Goal: Transaction & Acquisition: Purchase product/service

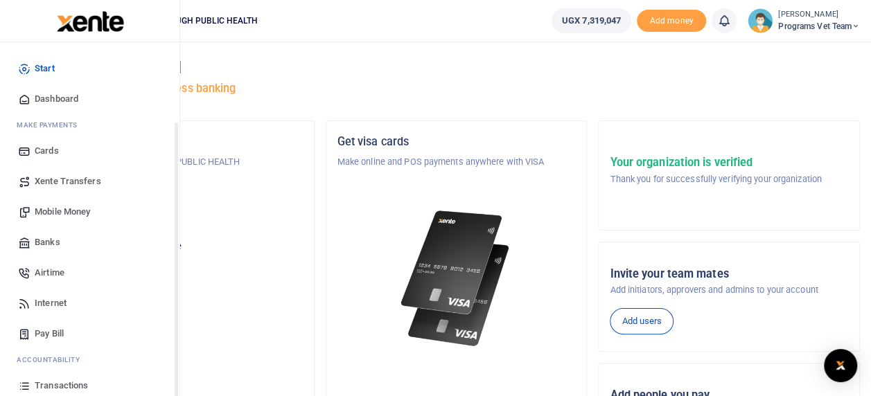
scroll to position [98, 0]
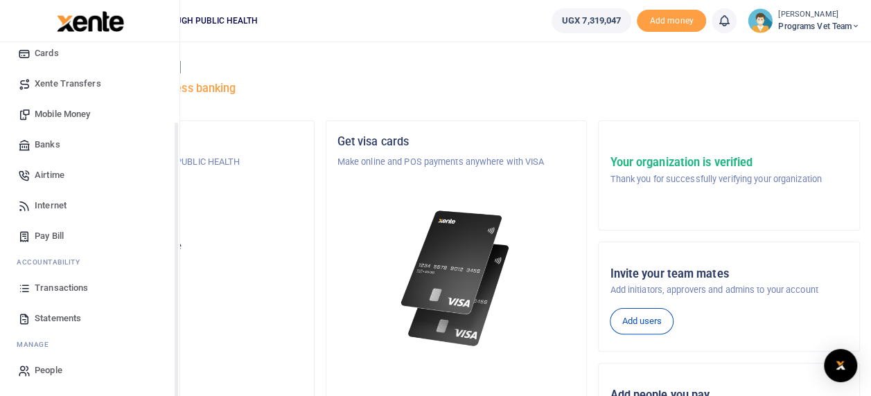
click at [176, 375] on div "Start Dashboard M ake Payments Cards Xente Transfers Mobile Money Banks Airtime…" at bounding box center [89, 171] width 179 height 452
click at [51, 115] on span "Mobile Money" at bounding box center [62, 114] width 55 height 14
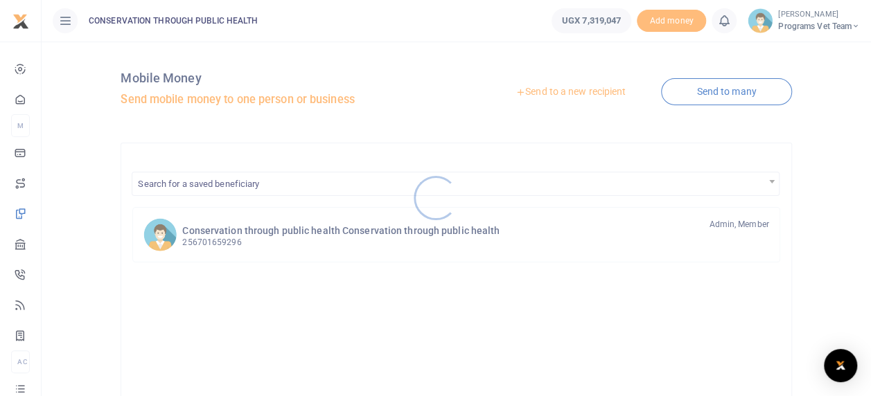
click at [535, 94] on div at bounding box center [435, 198] width 871 height 396
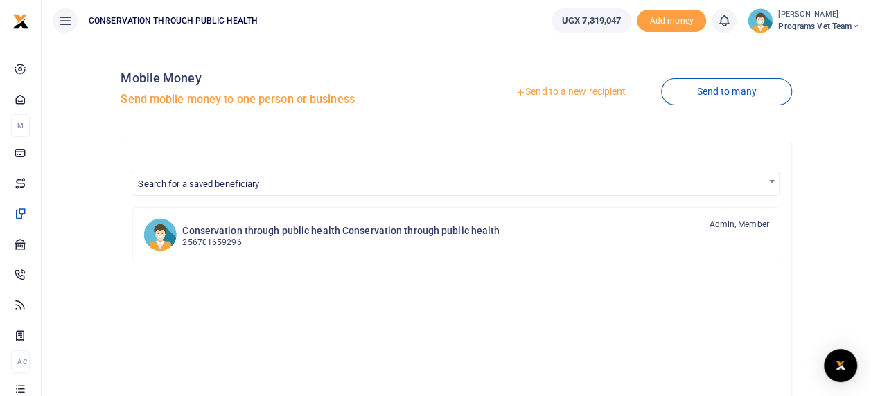
click at [535, 94] on link "Send to a new recipient" at bounding box center [570, 92] width 181 height 25
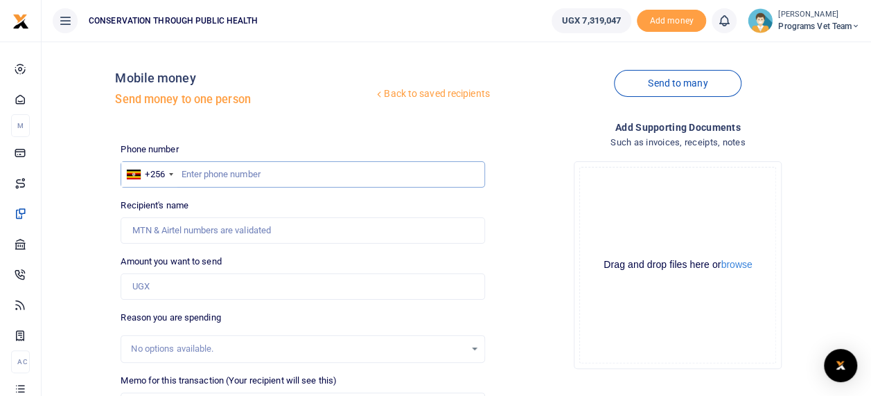
click at [209, 181] on input "text" at bounding box center [303, 174] width 364 height 26
type input "701659296"
click at [319, 290] on input "Amount you want to send" at bounding box center [303, 287] width 364 height 26
type input "750,000"
type input "Kaamu Bukenya"
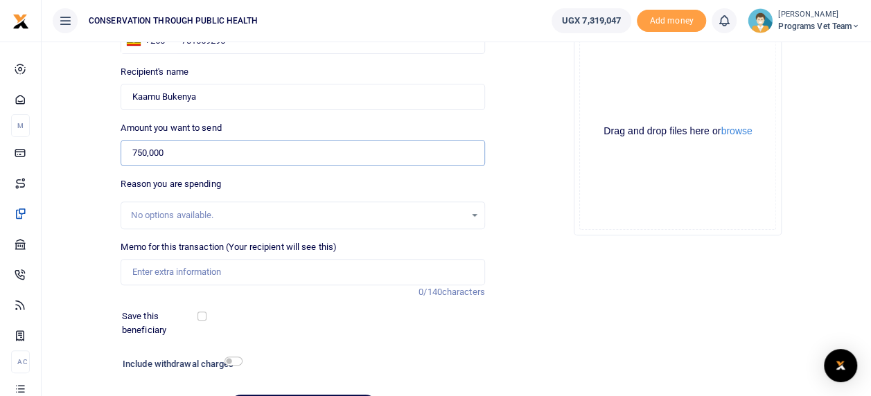
scroll to position [139, 0]
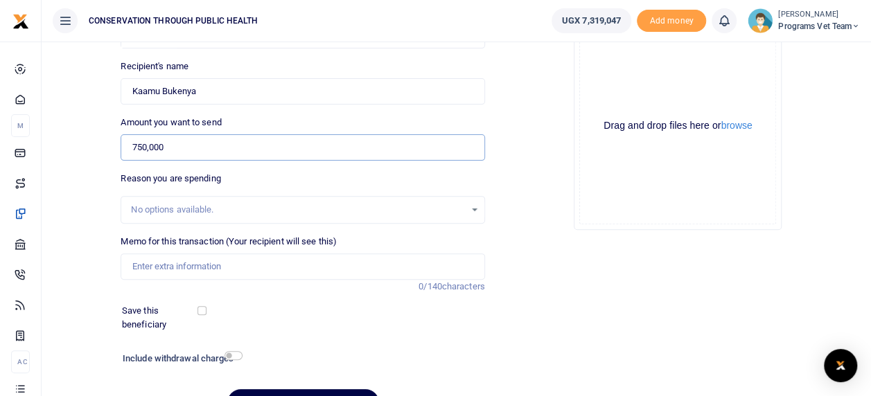
type input "750,000"
click at [348, 264] on input "Memo for this transaction (Your recipient will see this)" at bounding box center [303, 266] width 364 height 26
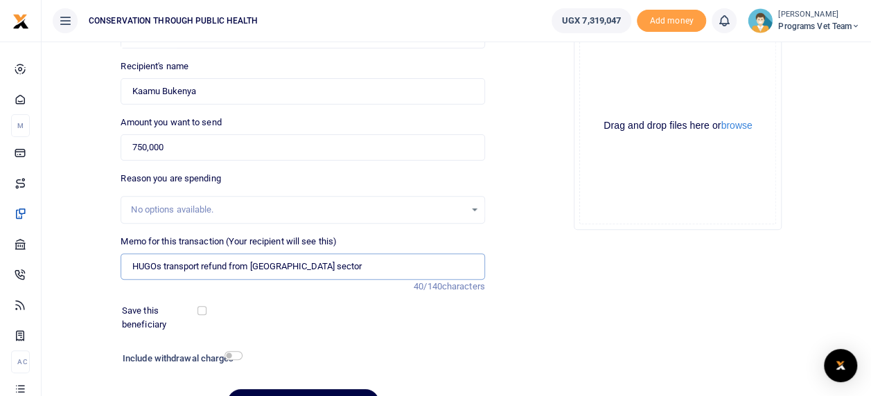
type input "HUGOs transport refund from Ndego sector"
click at [199, 314] on input "checkbox" at bounding box center [201, 310] width 9 height 9
checkbox input "true"
click at [240, 354] on input "checkbox" at bounding box center [233, 355] width 18 height 9
checkbox input "true"
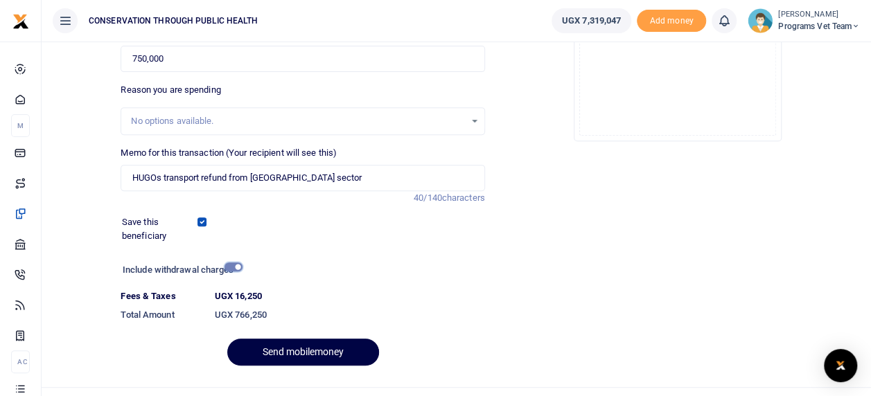
scroll to position [254, 0]
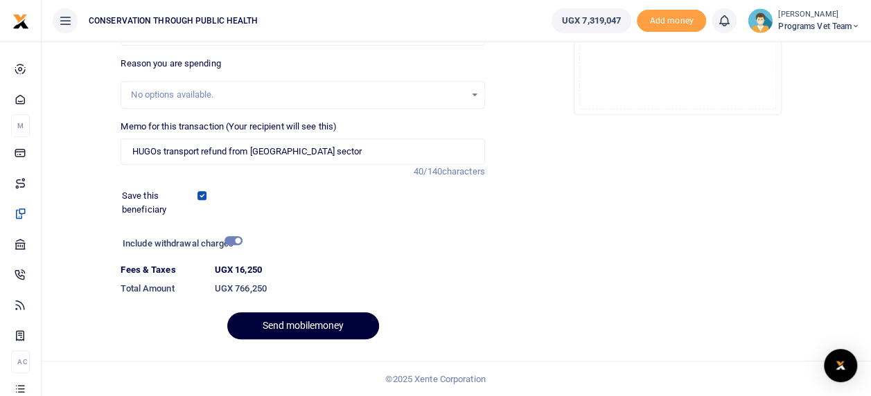
click at [307, 326] on button "Send mobilemoney" at bounding box center [303, 325] width 152 height 27
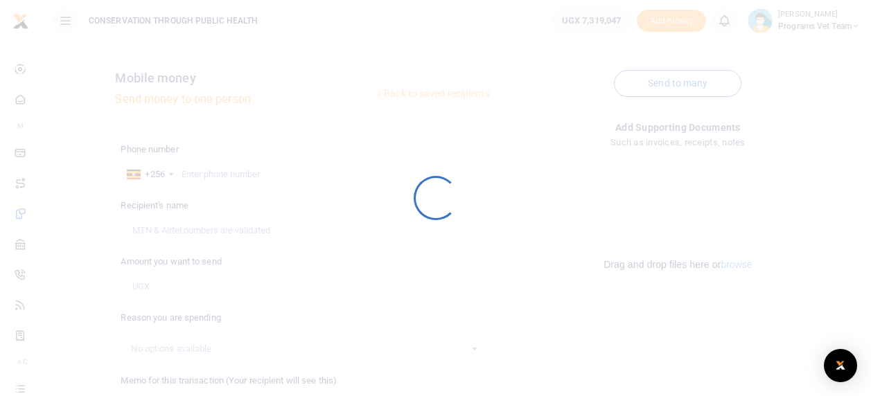
scroll to position [216, 0]
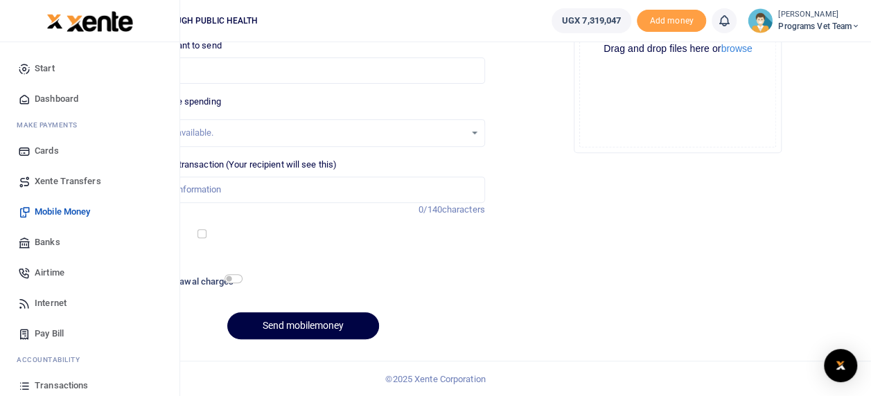
click at [27, 365] on span "countability" at bounding box center [53, 360] width 53 height 10
click at [87, 384] on span "Transactions" at bounding box center [61, 386] width 53 height 14
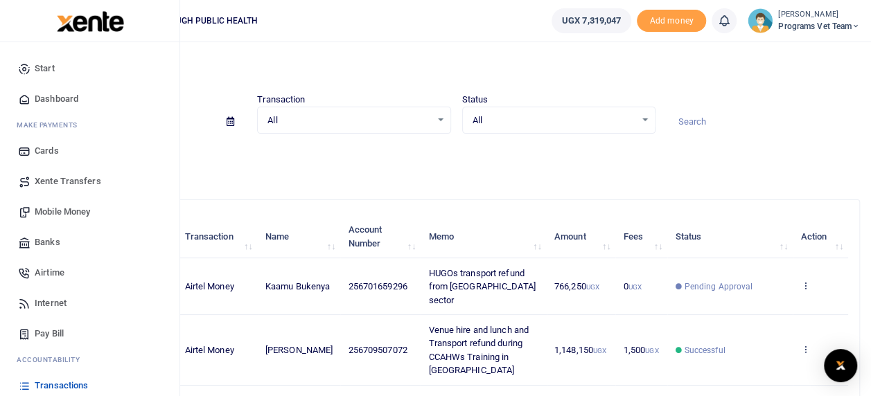
click at [76, 208] on span "Mobile Money" at bounding box center [62, 212] width 55 height 14
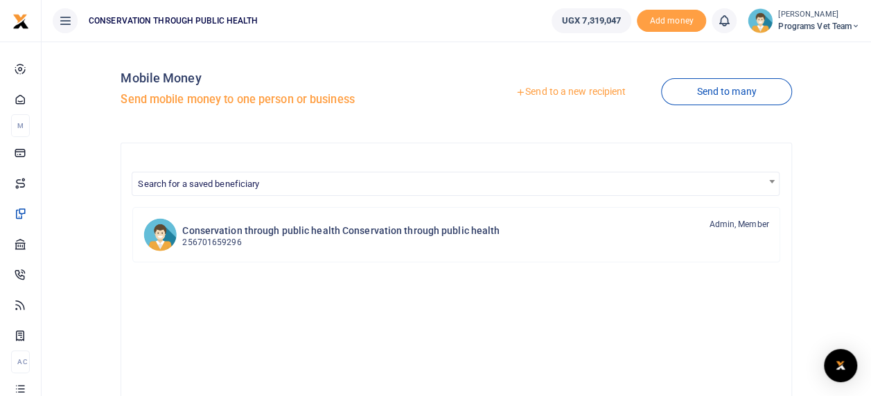
click at [585, 98] on link "Send to a new recipient" at bounding box center [570, 92] width 181 height 25
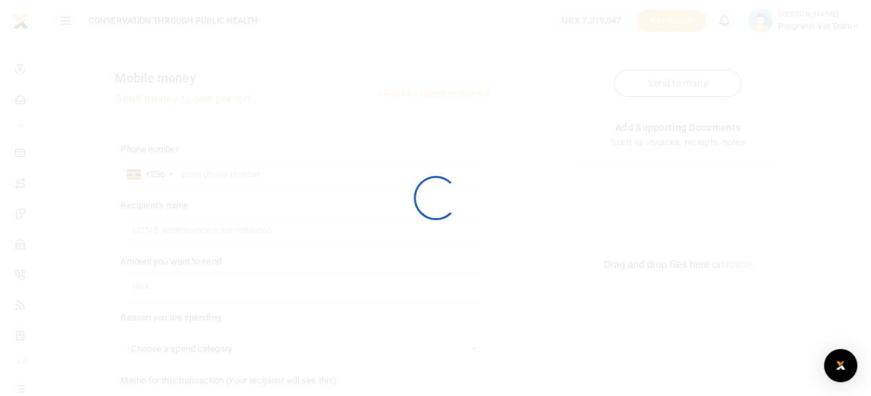
select select
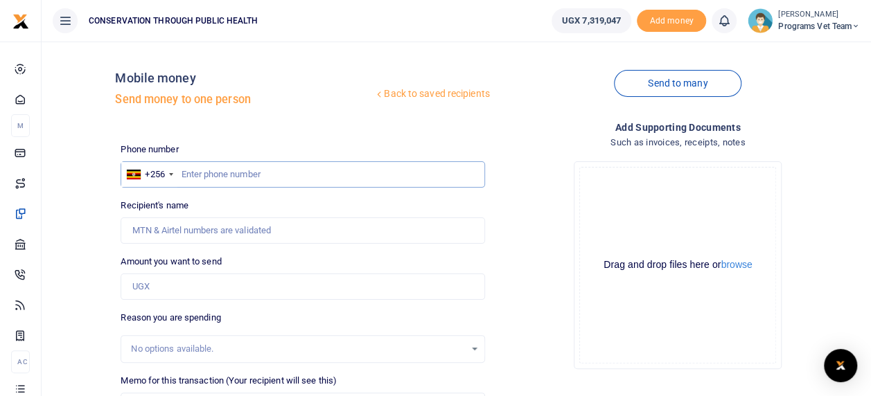
click at [216, 175] on input "text" at bounding box center [303, 174] width 364 height 26
click at [152, 286] on input "Amount you want to send" at bounding box center [303, 287] width 364 height 26
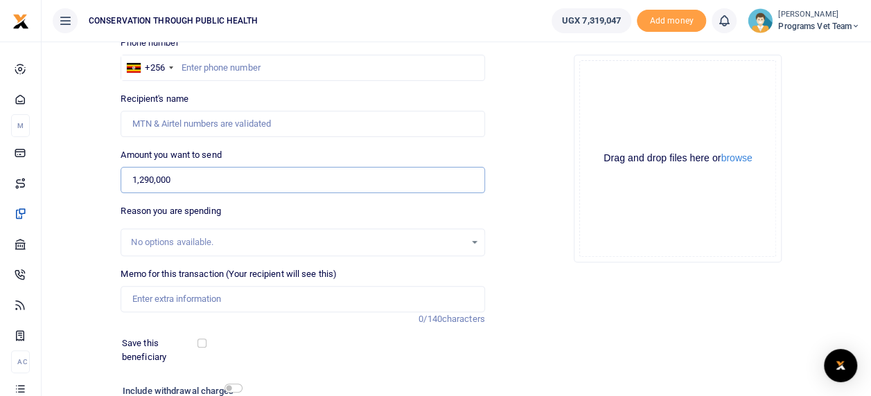
scroll to position [107, 0]
type input "1,290,000"
click at [276, 299] on input "Memo for this transaction (Your recipient will see this)" at bounding box center [303, 298] width 364 height 26
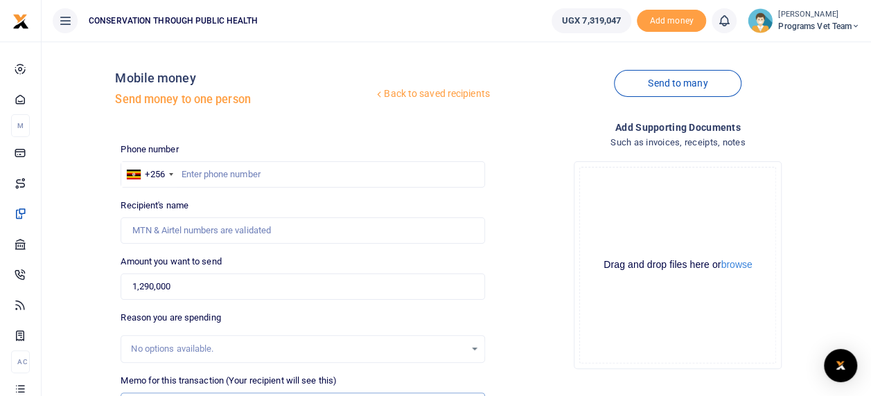
type input "Transport refund for"
click at [174, 290] on input "1,290,000" at bounding box center [303, 287] width 364 height 26
type input "1,490,000"
click at [384, 173] on input "text" at bounding box center [303, 174] width 364 height 26
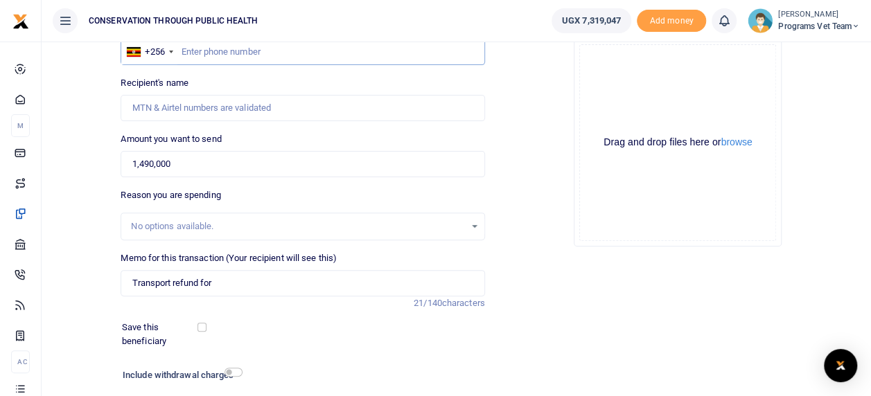
scroll to position [127, 0]
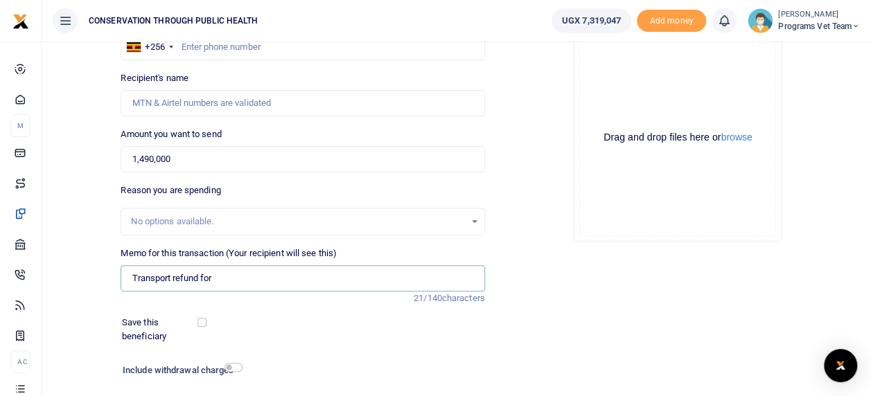
click at [366, 281] on input "Transport refund for" at bounding box center [303, 278] width 364 height 26
click at [214, 276] on input "Transport refund for HUGOs from Ndego" at bounding box center [303, 278] width 364 height 26
type input "Transport refund for [PERSON_NAME] from [GEOGRAPHIC_DATA] sector and from [GEOG…"
click at [202, 321] on input "checkbox" at bounding box center [201, 322] width 9 height 9
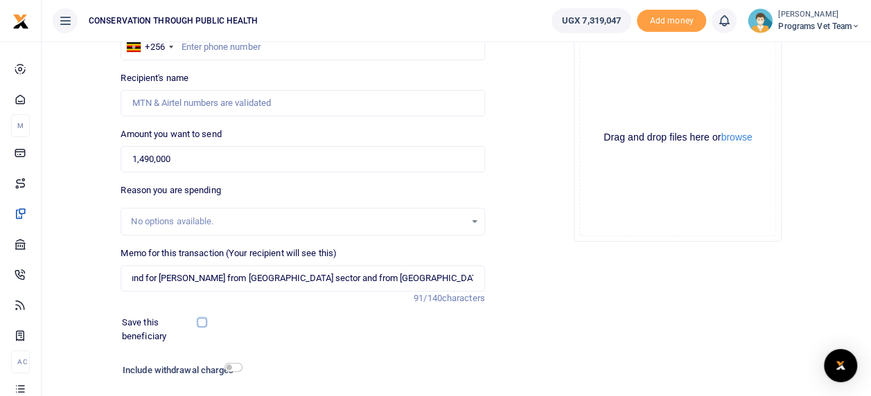
checkbox input "true"
click at [231, 365] on input "checkbox" at bounding box center [233, 367] width 18 height 9
checkbox input "false"
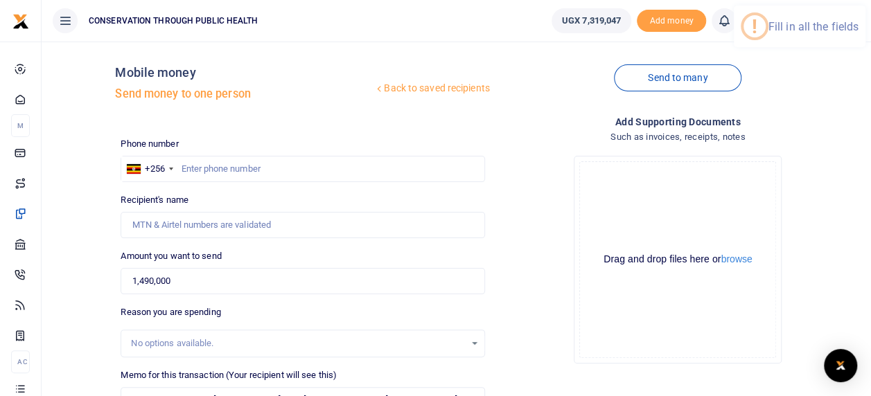
scroll to position [3, 0]
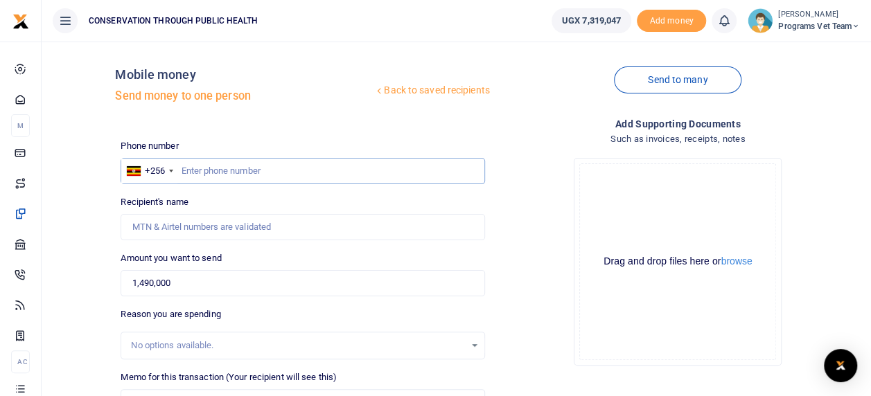
click at [285, 172] on input "text" at bounding box center [303, 171] width 364 height 26
type input "0784972973"
type input "Annaclet Ampeire"
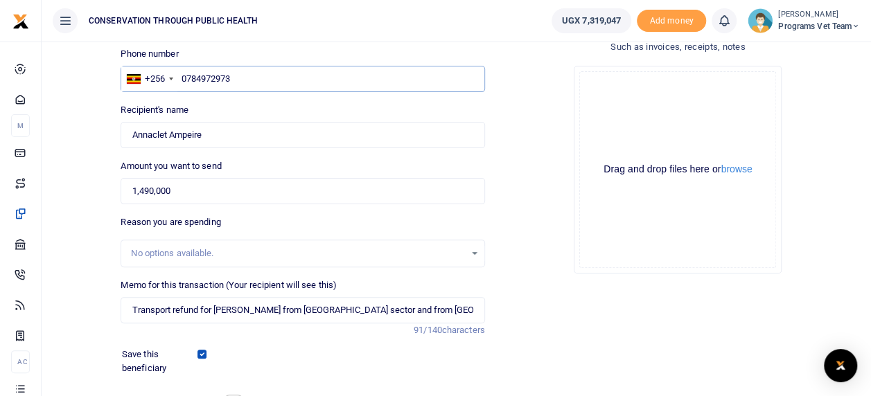
scroll to position [216, 0]
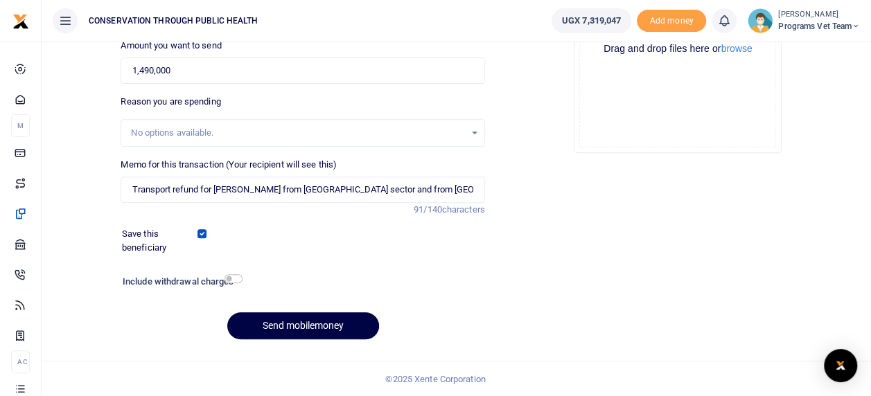
click at [213, 295] on div "Include withdrawal charges Fees & Taxes 0 Total Amount 0" at bounding box center [302, 286] width 375 height 29
click at [234, 278] on input "checkbox" at bounding box center [233, 278] width 18 height 9
checkbox input "true"
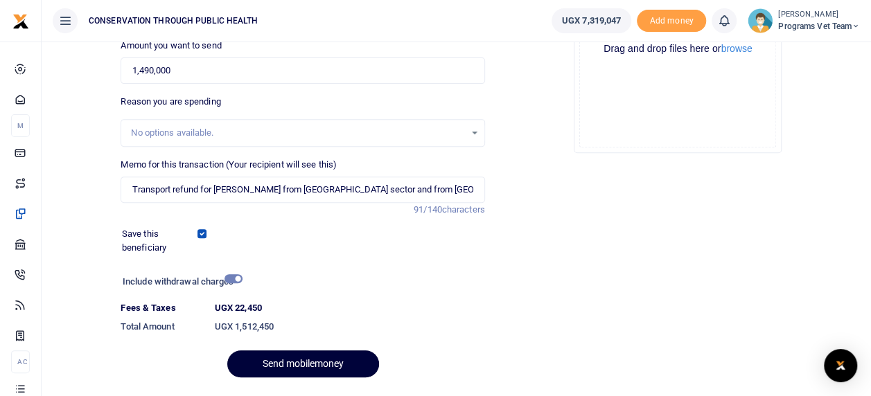
click at [335, 364] on button "Send mobilemoney" at bounding box center [303, 363] width 152 height 27
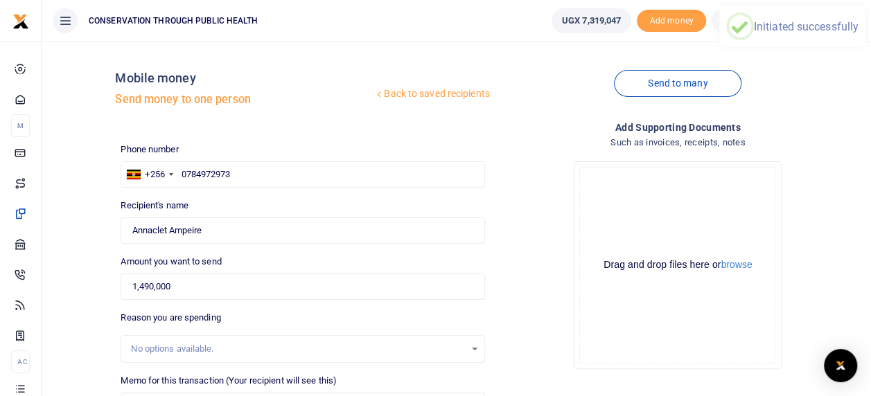
scroll to position [0, 0]
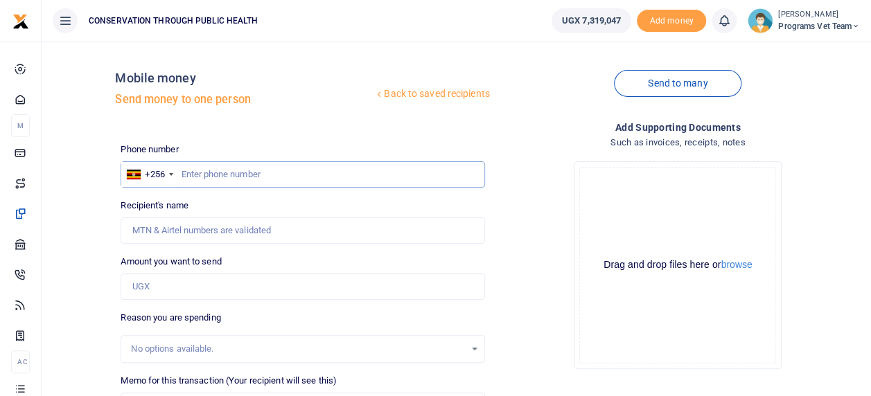
click at [260, 176] on input "text" at bounding box center [303, 174] width 364 height 26
type input "709507072"
type input "[PERSON_NAME]"
type input "709507072"
click at [308, 291] on input "Amount you want to send" at bounding box center [303, 287] width 364 height 26
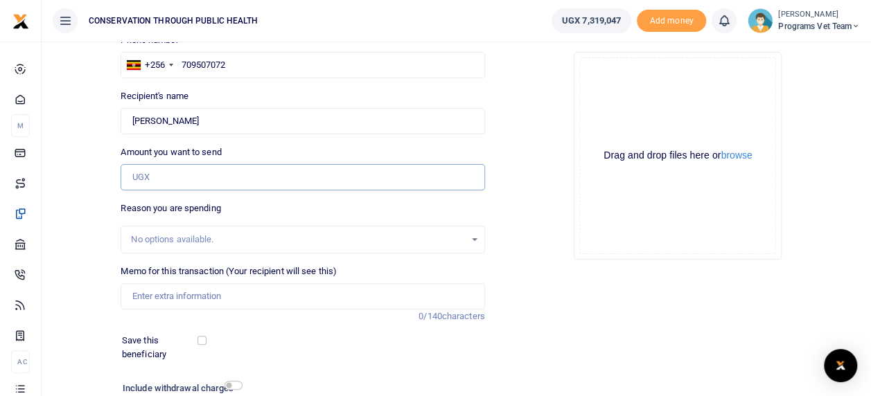
scroll to position [109, 0]
type input "1,220,000"
click at [292, 296] on input "Memo for this transaction (Your recipient will see this)" at bounding box center [303, 296] width 364 height 26
click at [133, 298] on input "HUGO training in Ruhija" at bounding box center [303, 296] width 364 height 26
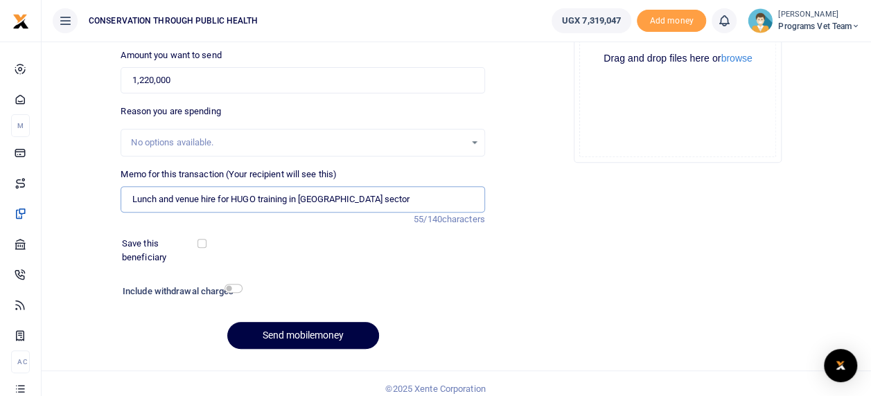
scroll to position [206, 0]
type input "Lunch and venue hire for HUGO training in Ruhija sector"
click at [202, 243] on input "checkbox" at bounding box center [201, 243] width 9 height 9
checkbox input "true"
click at [233, 291] on input "checkbox" at bounding box center [233, 288] width 18 height 9
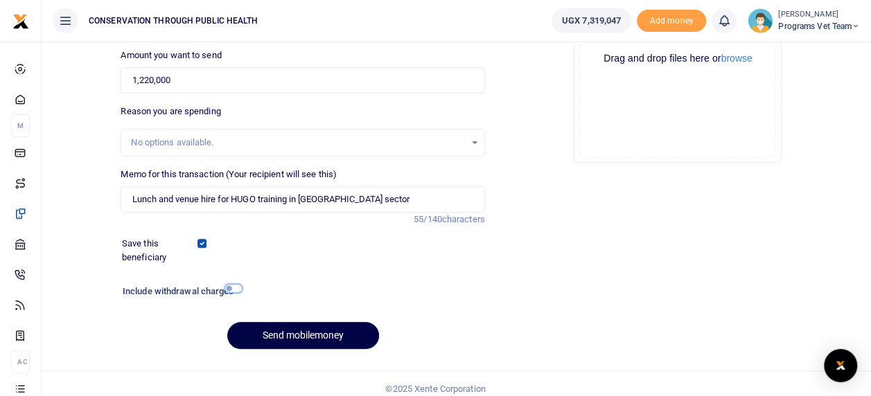
checkbox input "true"
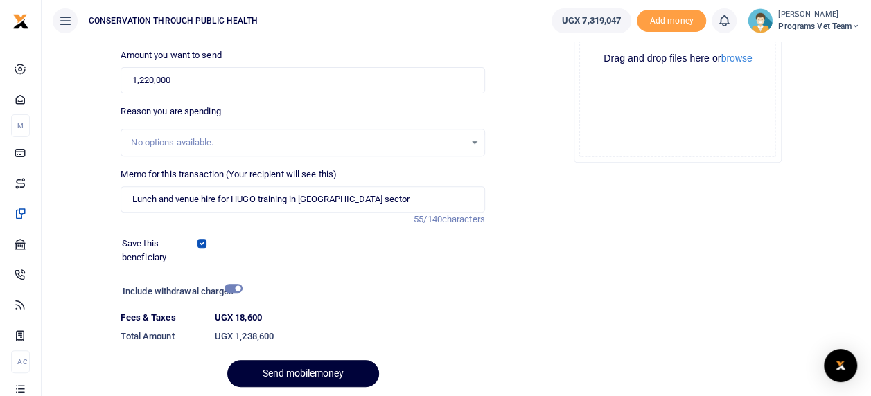
click at [345, 373] on button "Send mobilemoney" at bounding box center [303, 373] width 152 height 27
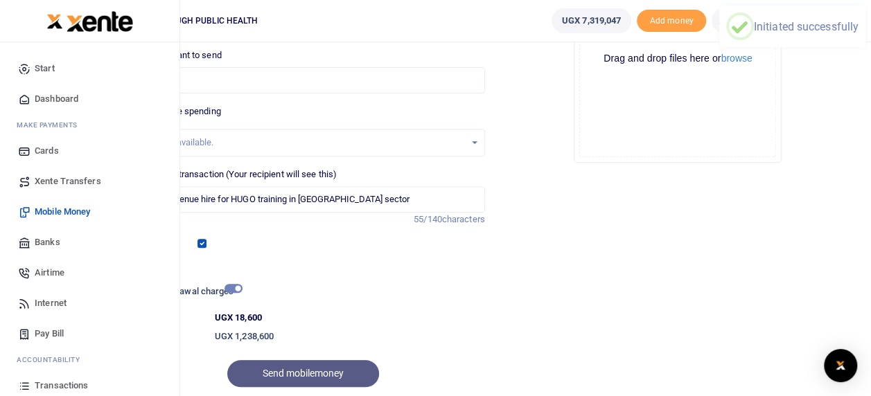
click at [27, 365] on span "countability" at bounding box center [53, 360] width 53 height 10
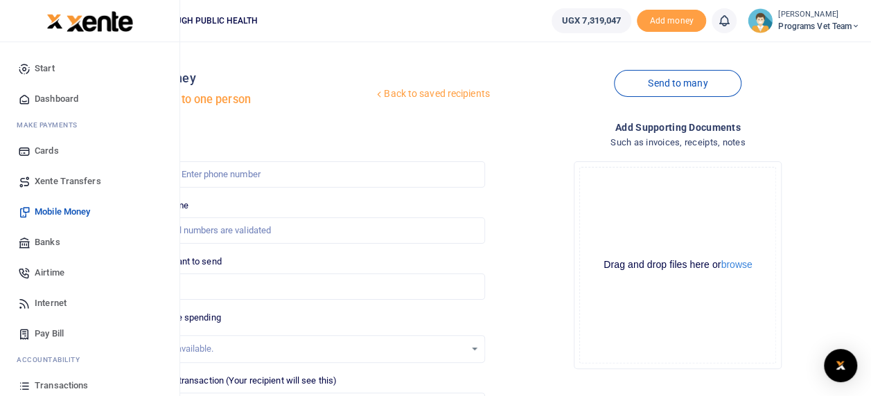
click at [27, 365] on span "countability" at bounding box center [53, 360] width 53 height 10
click at [70, 386] on span "Transactions" at bounding box center [61, 386] width 53 height 14
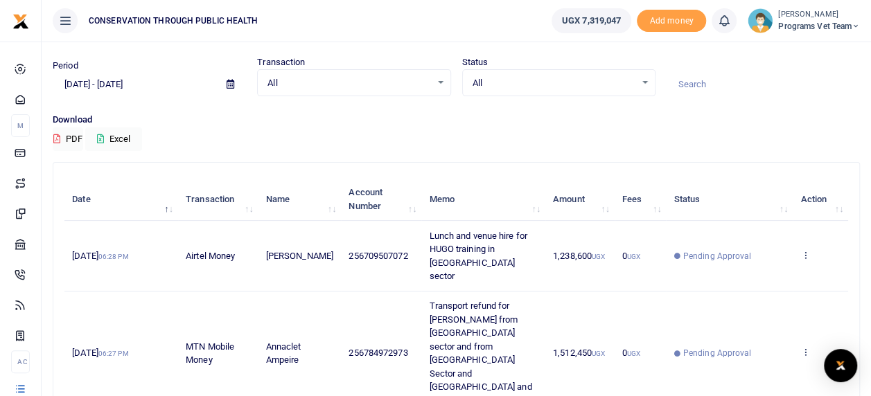
scroll to position [40, 0]
